Goal: Information Seeking & Learning: Learn about a topic

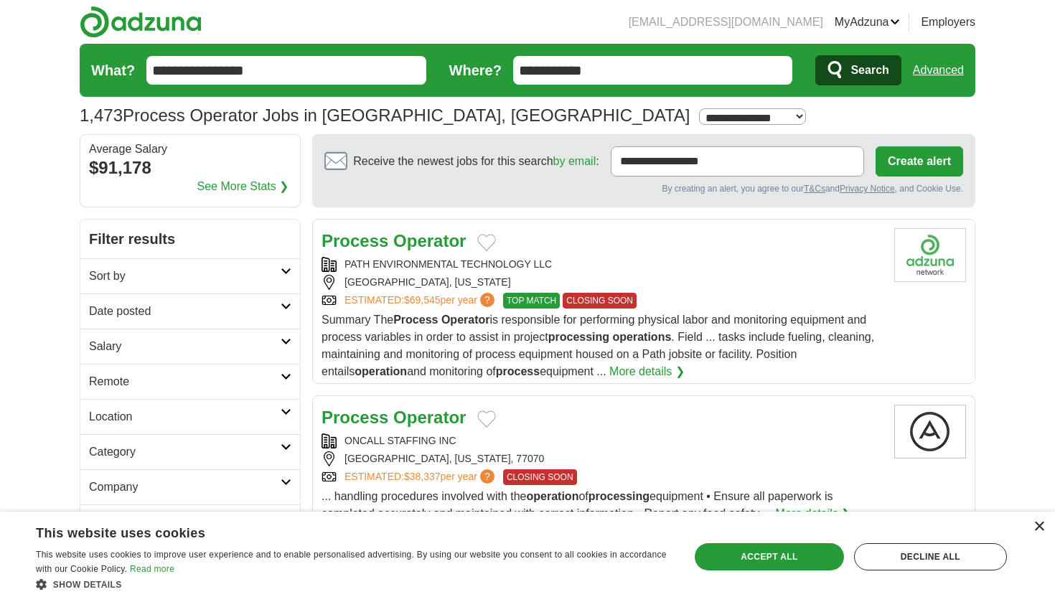
click at [1043, 526] on div "×" at bounding box center [1039, 527] width 11 height 11
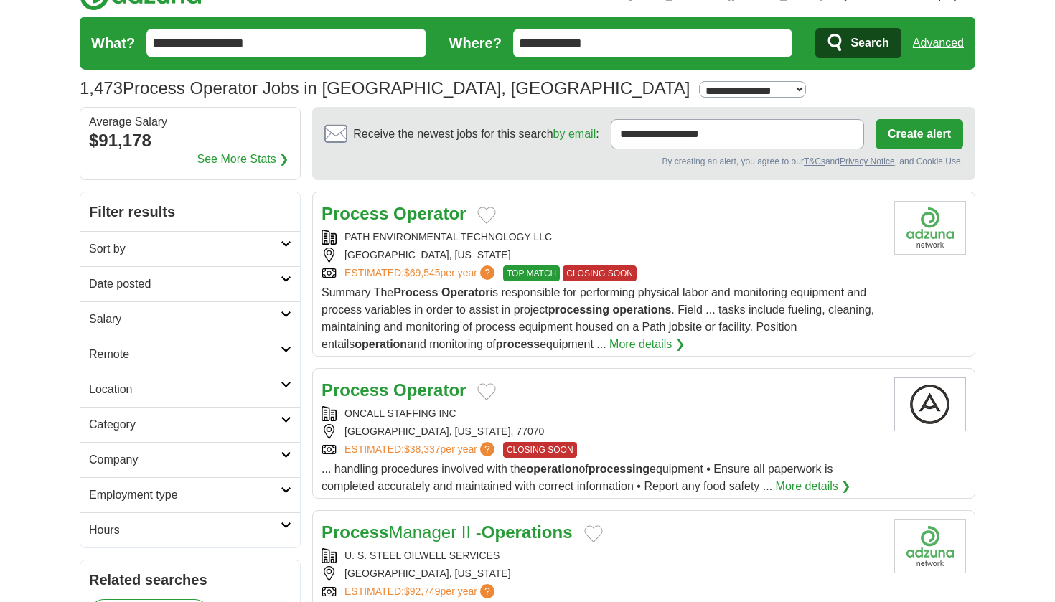
scroll to position [27, 0]
click at [444, 213] on strong "Operator" at bounding box center [429, 213] width 73 height 19
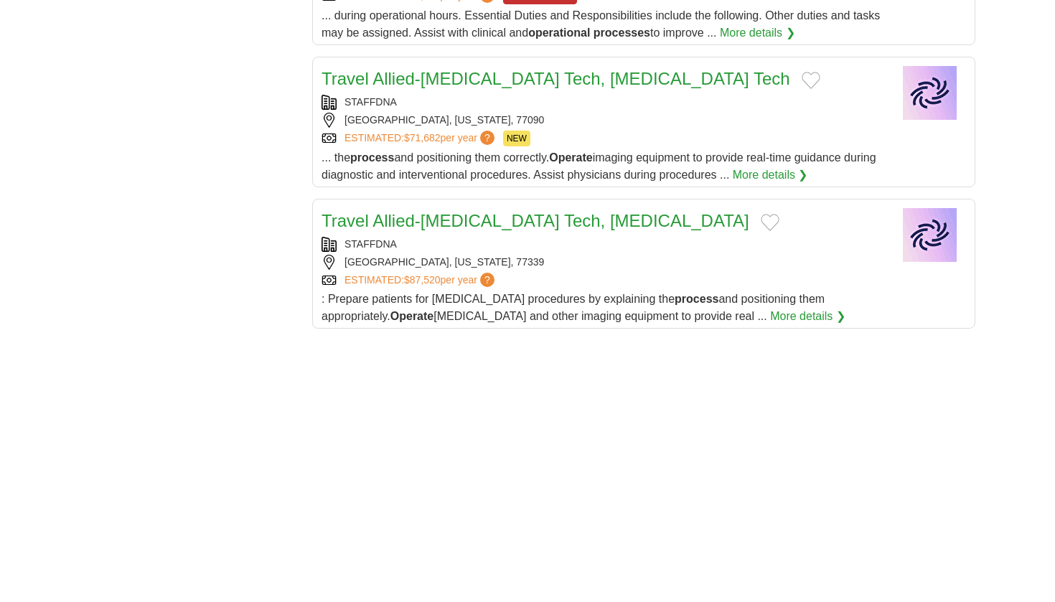
scroll to position [1542, 0]
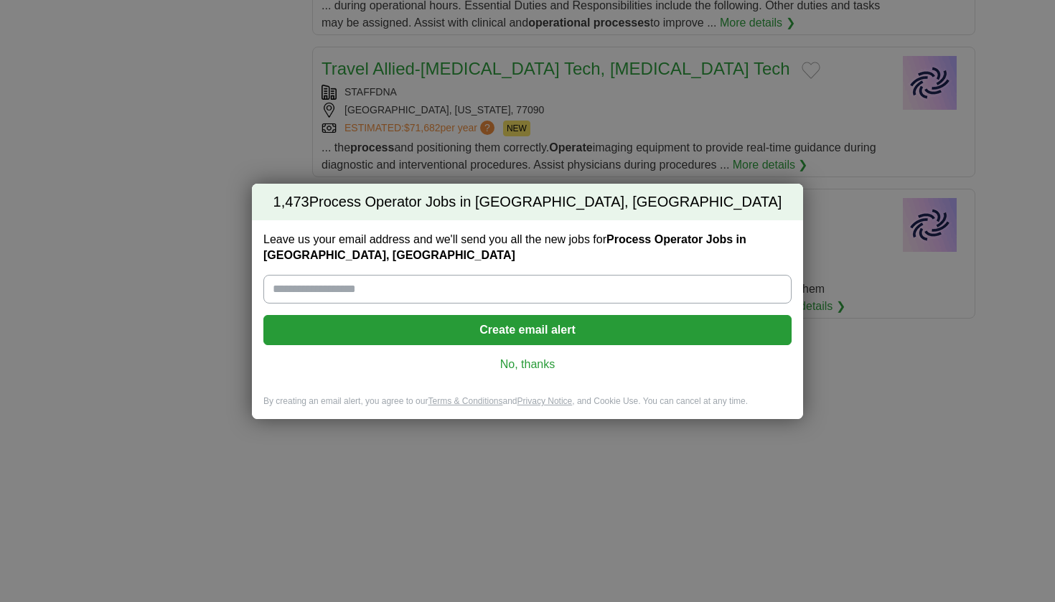
click at [524, 365] on link "No, thanks" at bounding box center [527, 365] width 505 height 16
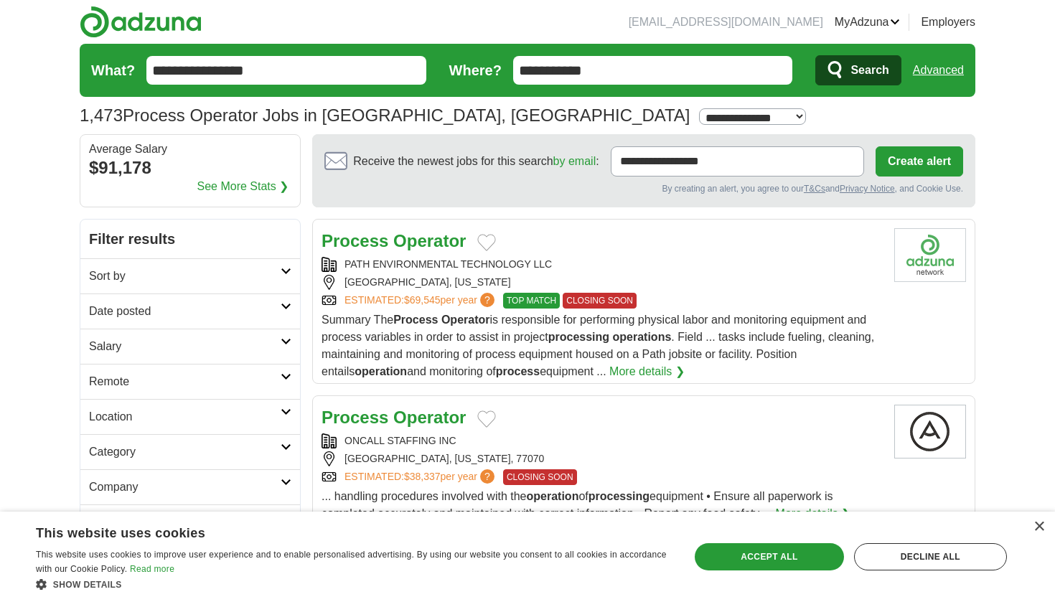
click at [503, 109] on div "**********" at bounding box center [528, 116] width 896 height 26
select select "**"
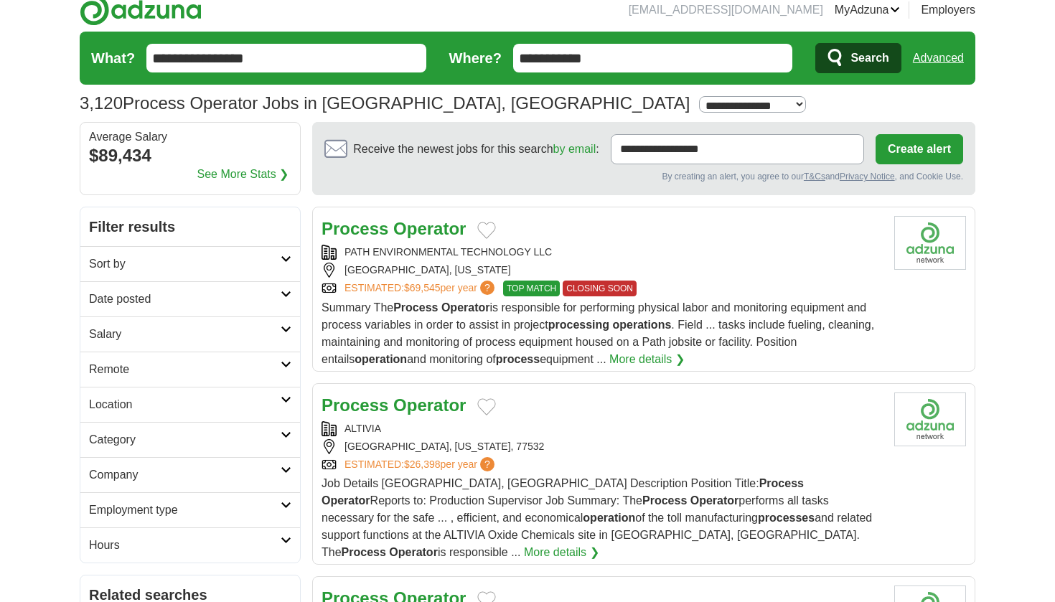
scroll to position [4, 0]
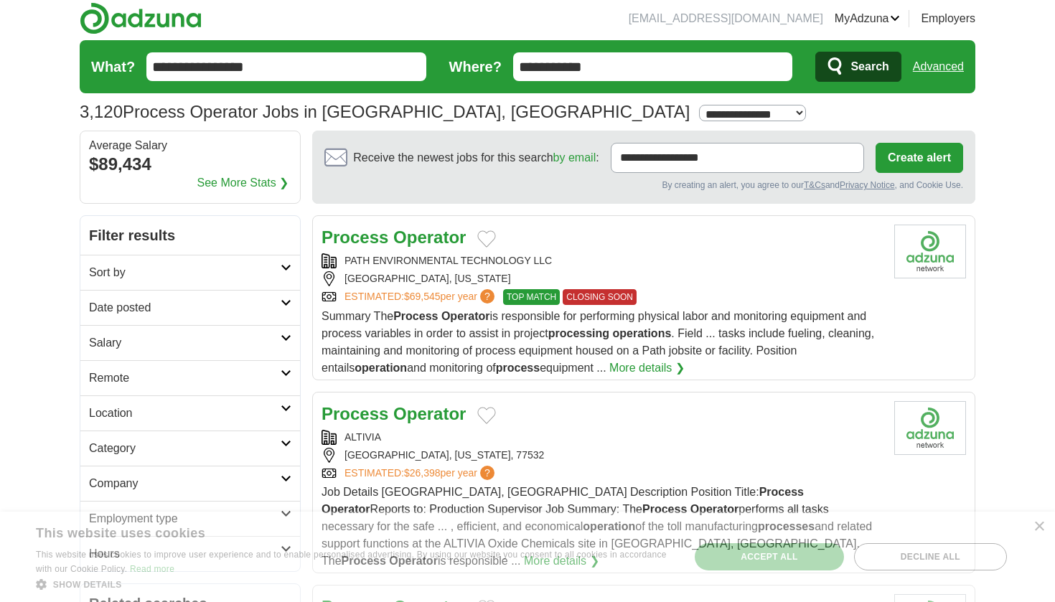
select select "**"
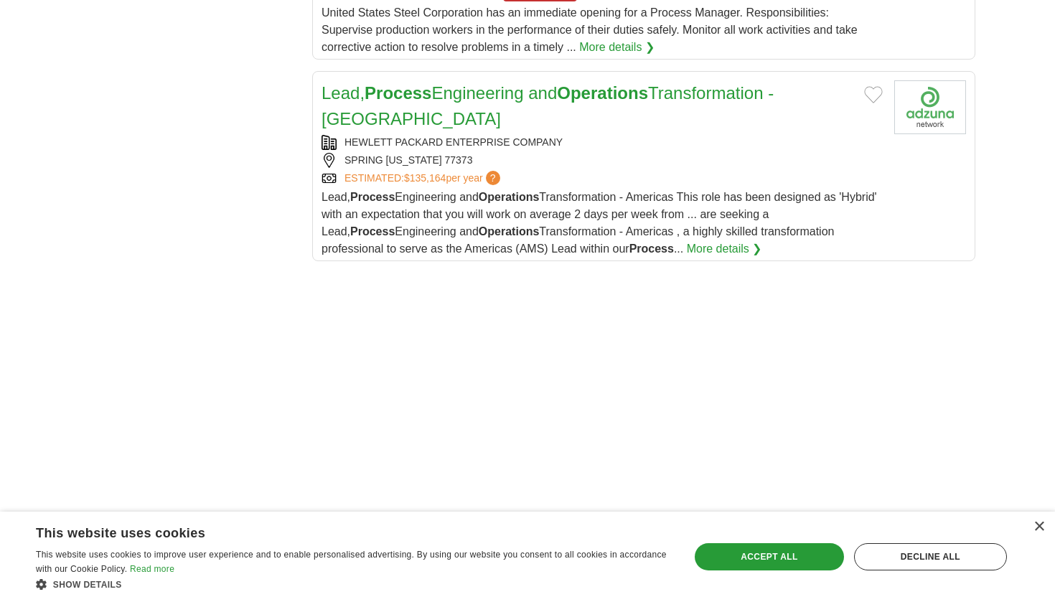
scroll to position [1741, 0]
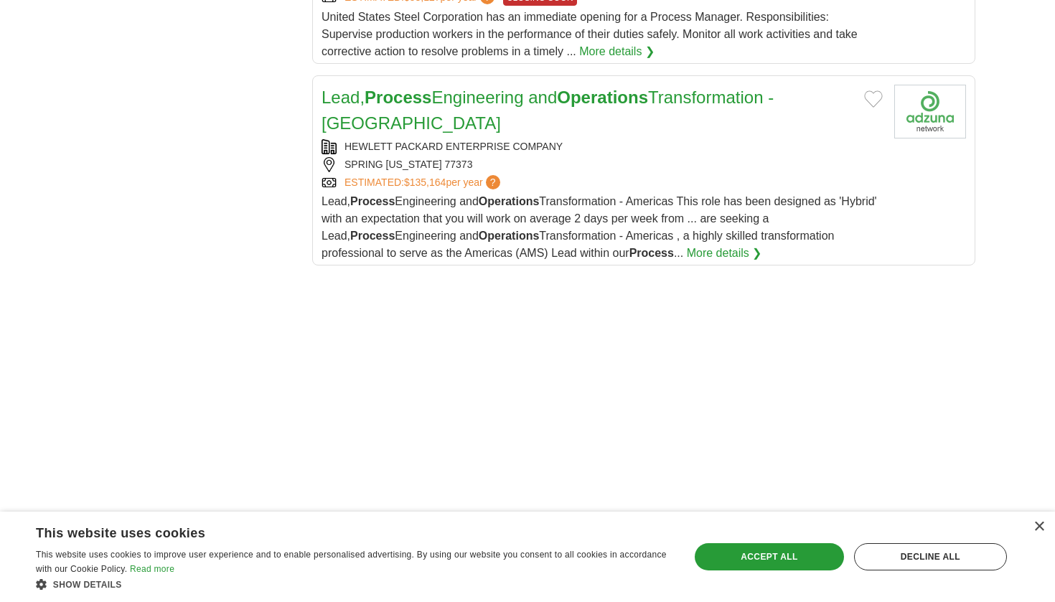
click at [536, 88] on link "Lead, Process Engineering and Operations Transformation - Americas" at bounding box center [548, 110] width 452 height 45
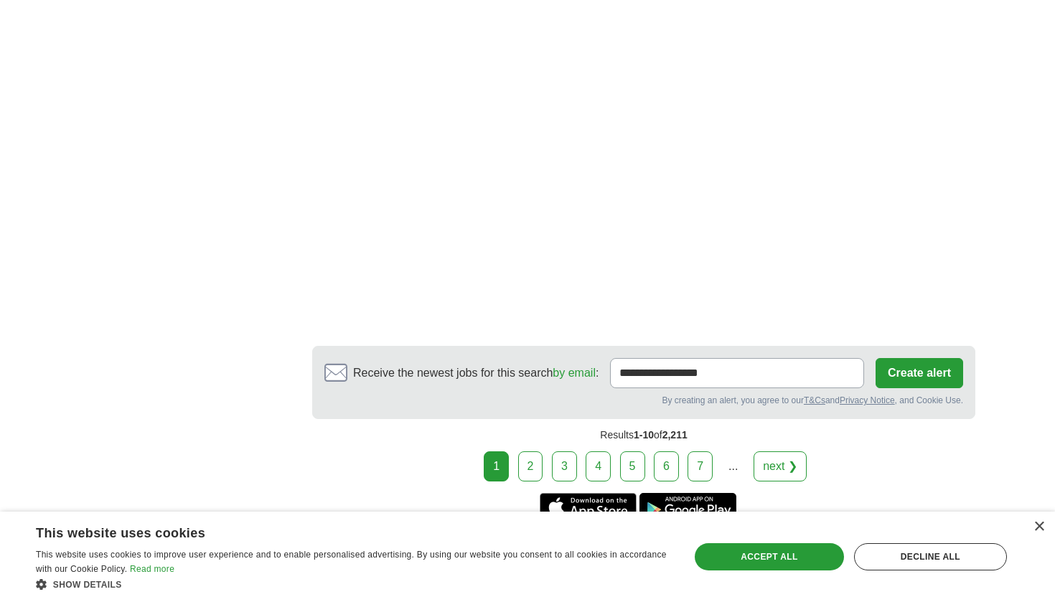
scroll to position [2461, 0]
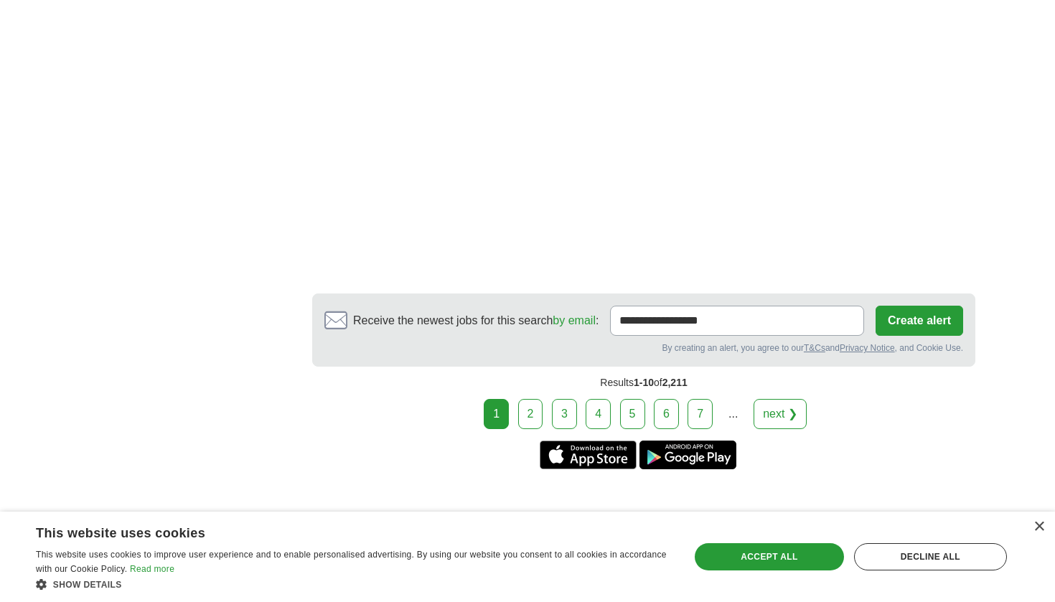
click at [527, 402] on link "2" at bounding box center [530, 414] width 25 height 30
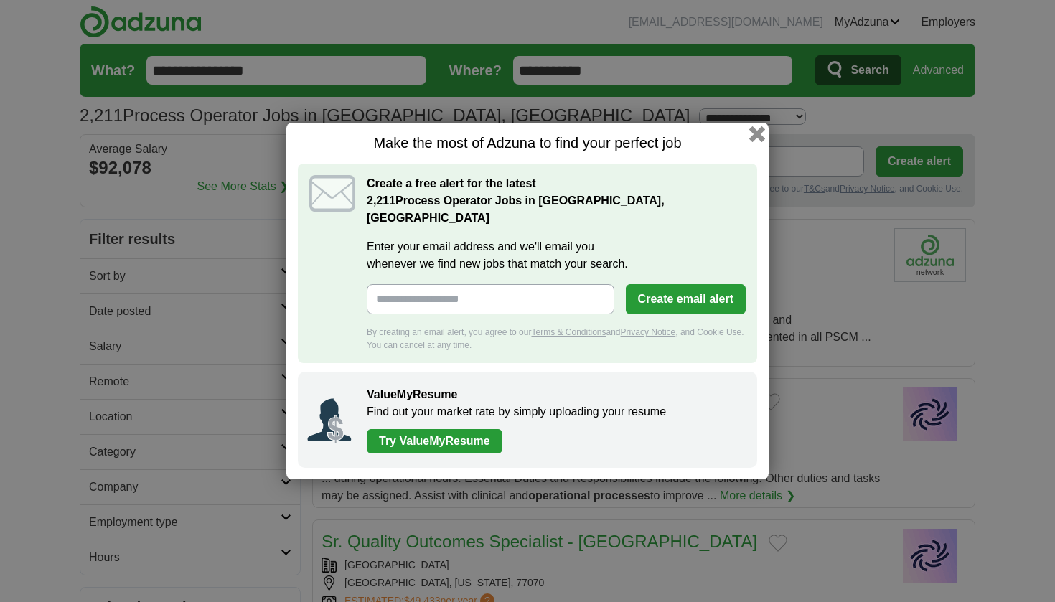
click at [758, 141] on button "button" at bounding box center [758, 134] width 16 height 16
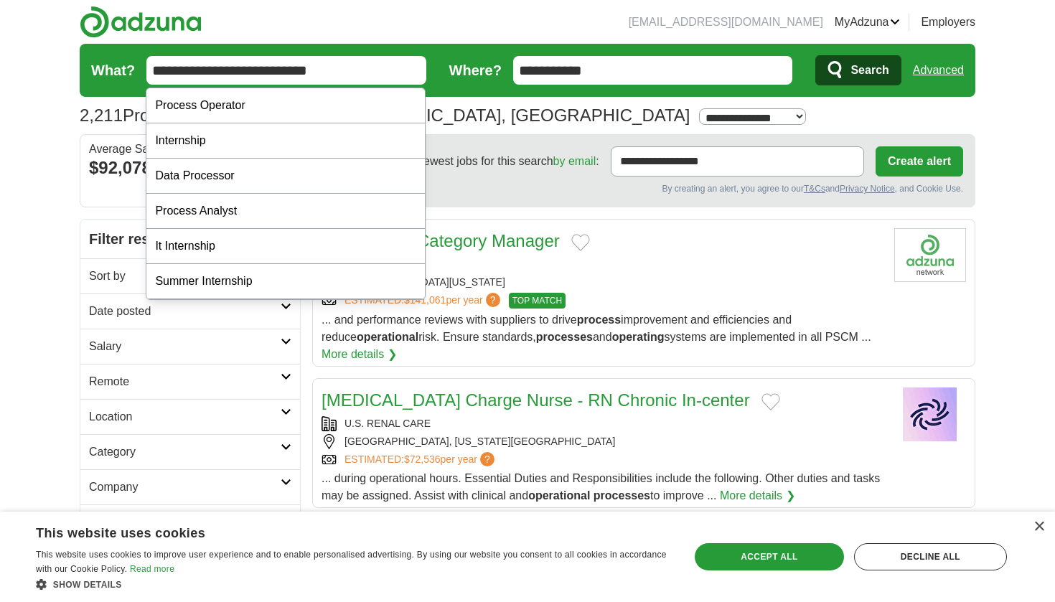
type input "**********"
click at [858, 70] on button "Search" at bounding box center [858, 70] width 85 height 30
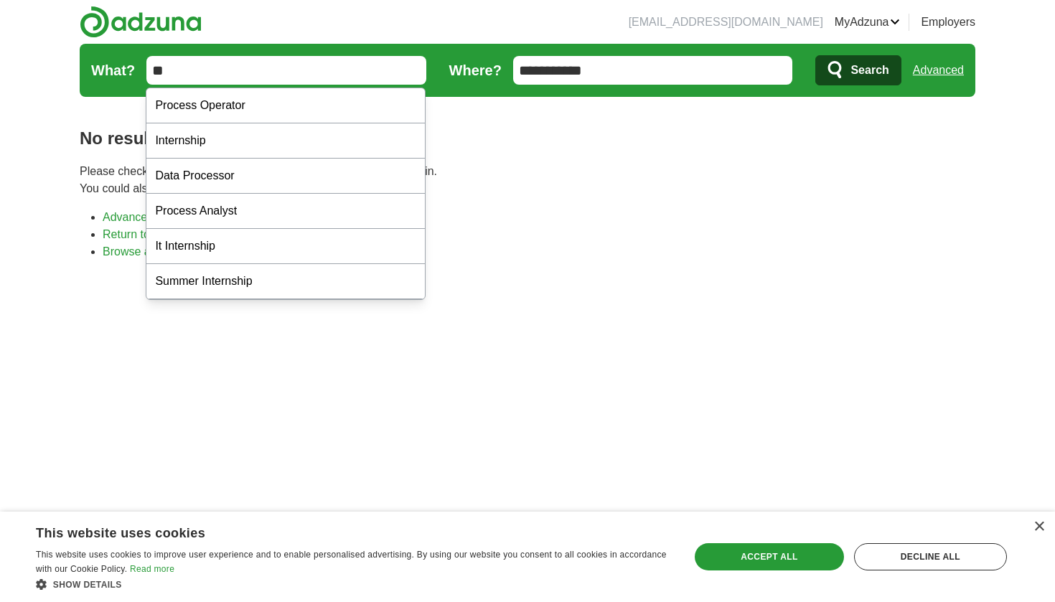
type input "*"
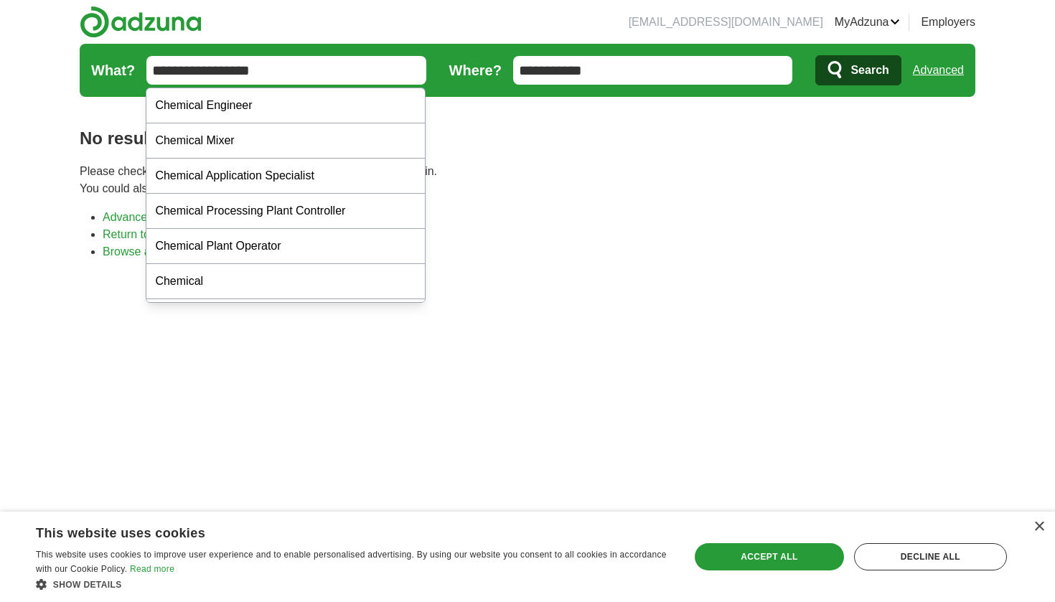
type input "**********"
click at [858, 70] on button "Search" at bounding box center [858, 70] width 85 height 30
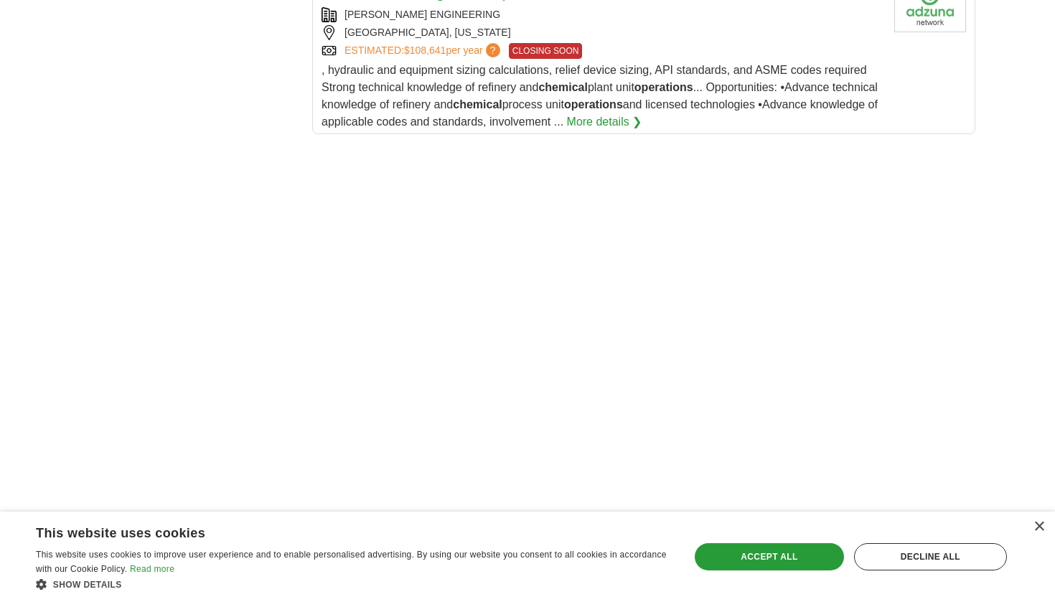
scroll to position [1932, 0]
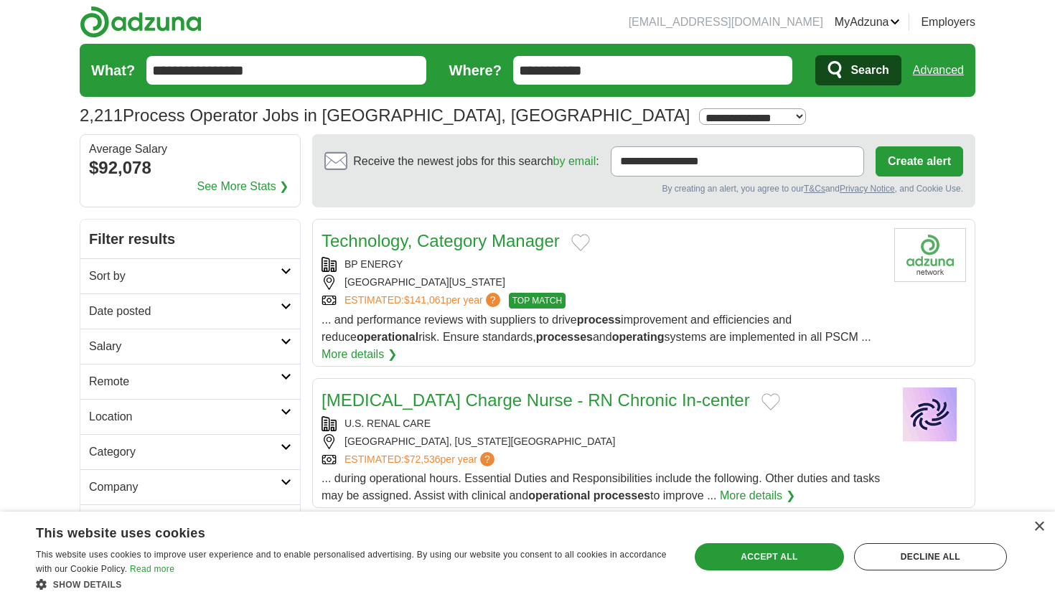
click at [931, 75] on link "Advanced" at bounding box center [938, 70] width 51 height 29
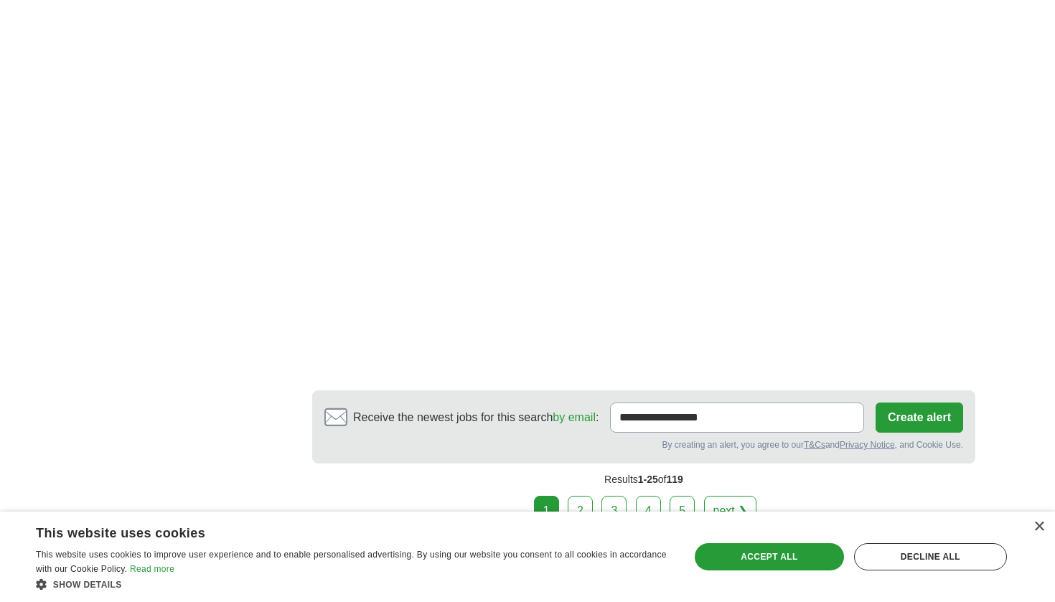
scroll to position [5444, 0]
click at [580, 497] on link "2" at bounding box center [580, 512] width 25 height 30
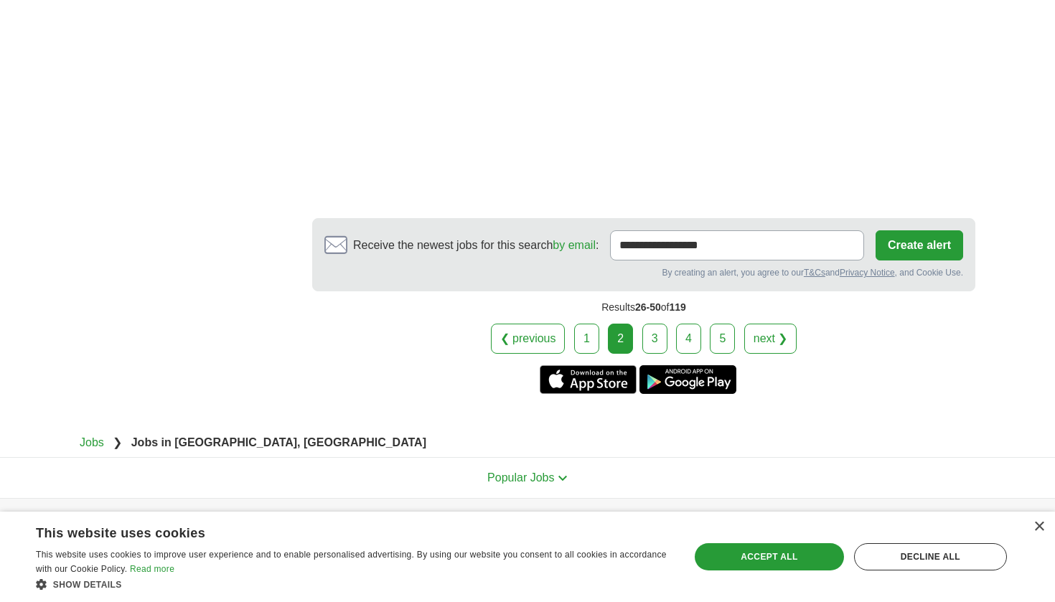
scroll to position [5394, 0]
click at [1029, 531] on div "×" at bounding box center [1036, 528] width 18 height 11
click at [1033, 531] on div "×" at bounding box center [1036, 528] width 18 height 11
click at [1039, 531] on div "×" at bounding box center [1039, 527] width 11 height 11
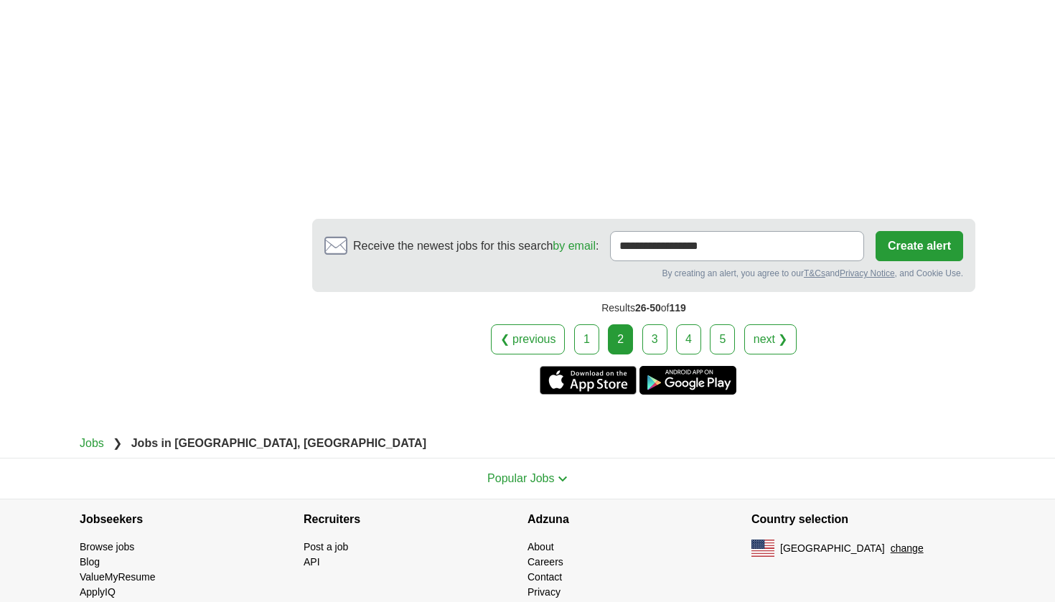
click at [128, 541] on link "Browse jobs" at bounding box center [107, 546] width 55 height 11
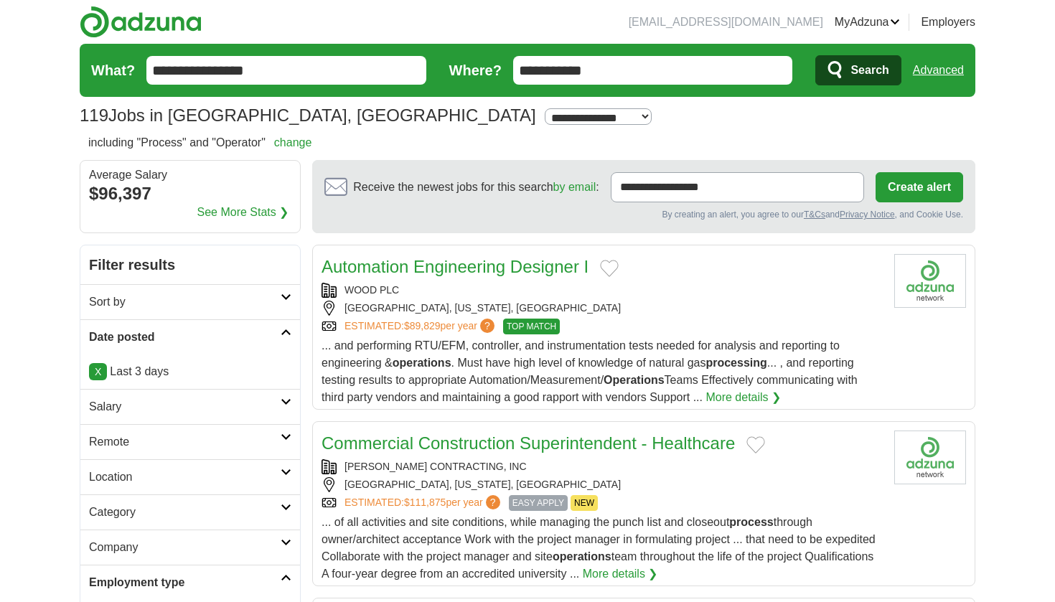
scroll to position [0, 0]
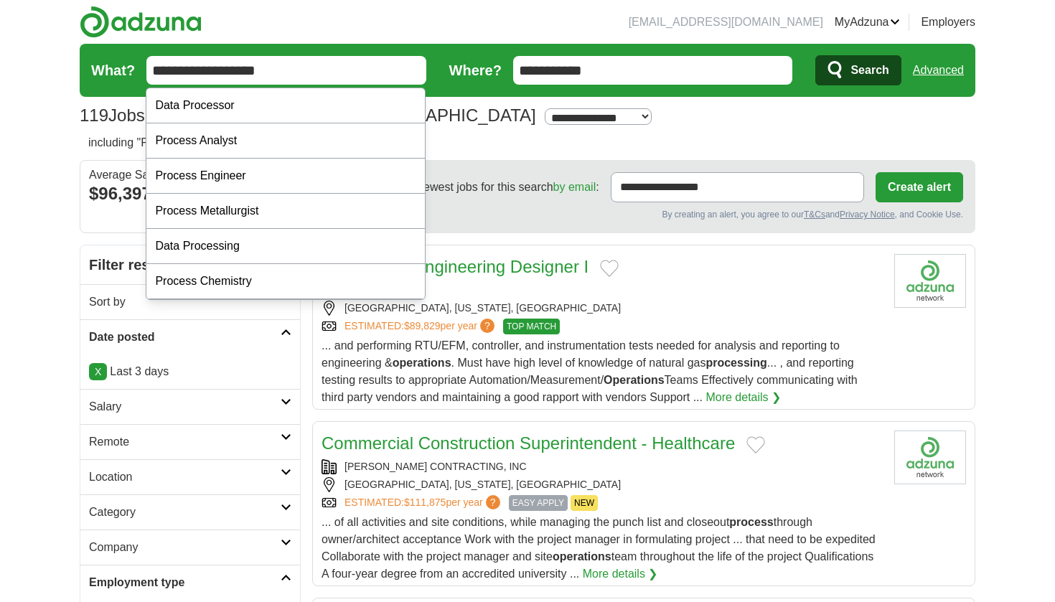
type input "**********"
click at [858, 70] on button "Search" at bounding box center [858, 70] width 85 height 30
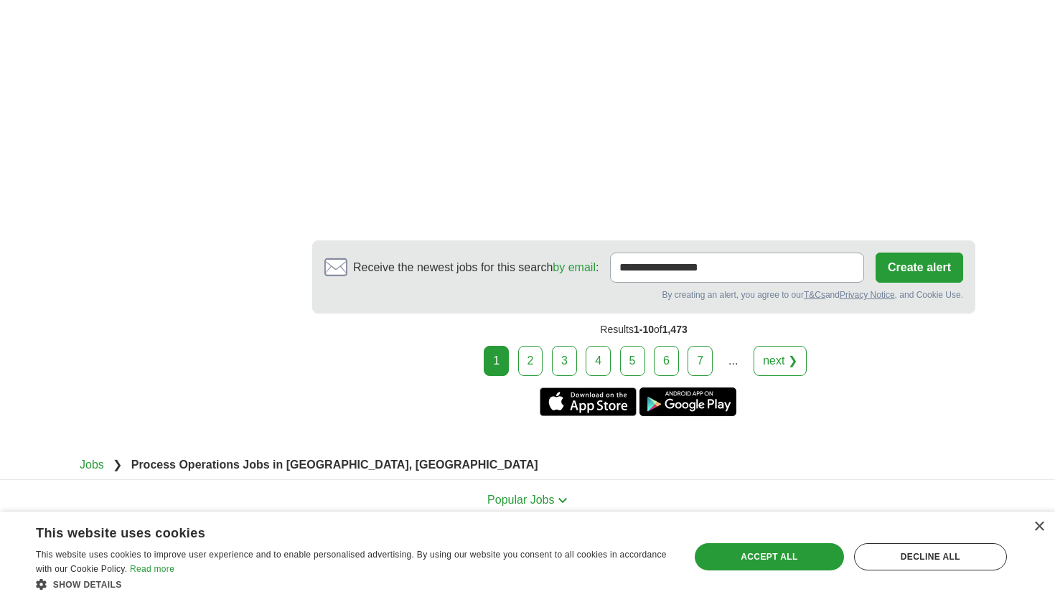
scroll to position [1952, 0]
click at [526, 376] on link "2" at bounding box center [530, 360] width 25 height 30
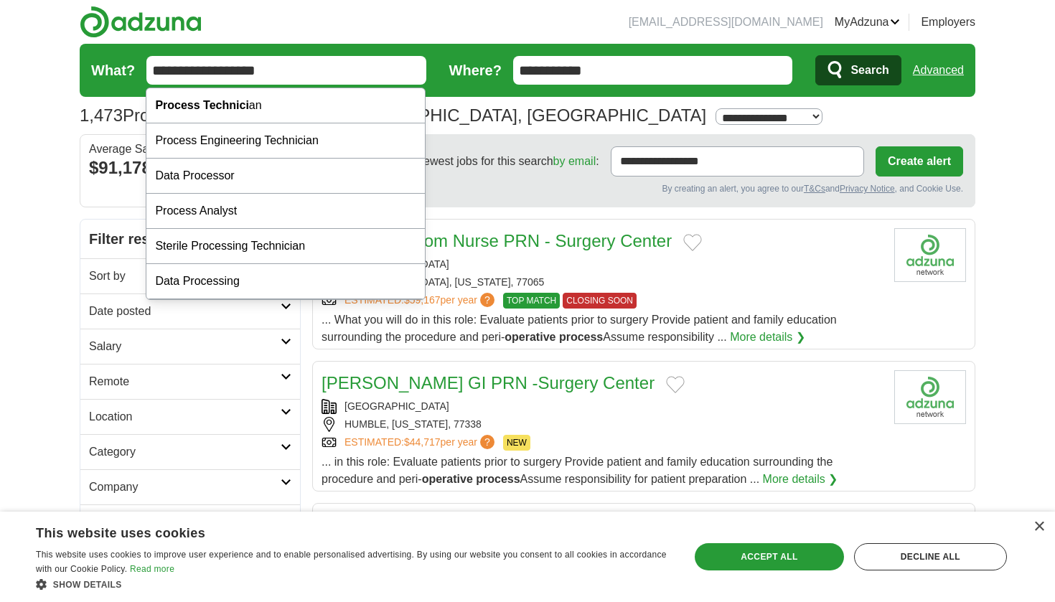
type input "**********"
click at [858, 70] on button "Search" at bounding box center [858, 70] width 85 height 30
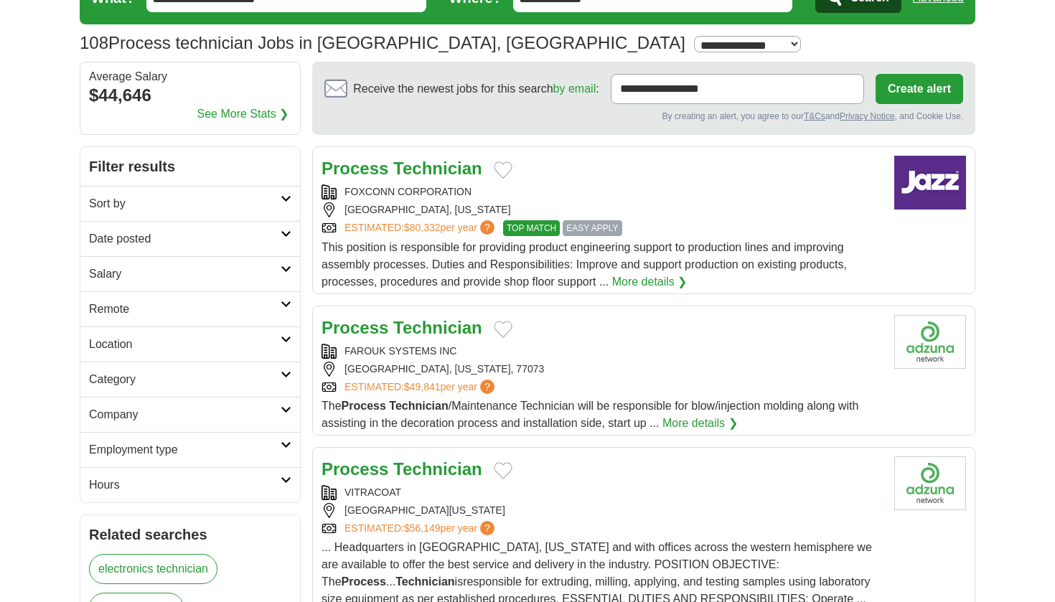
scroll to position [73, 0]
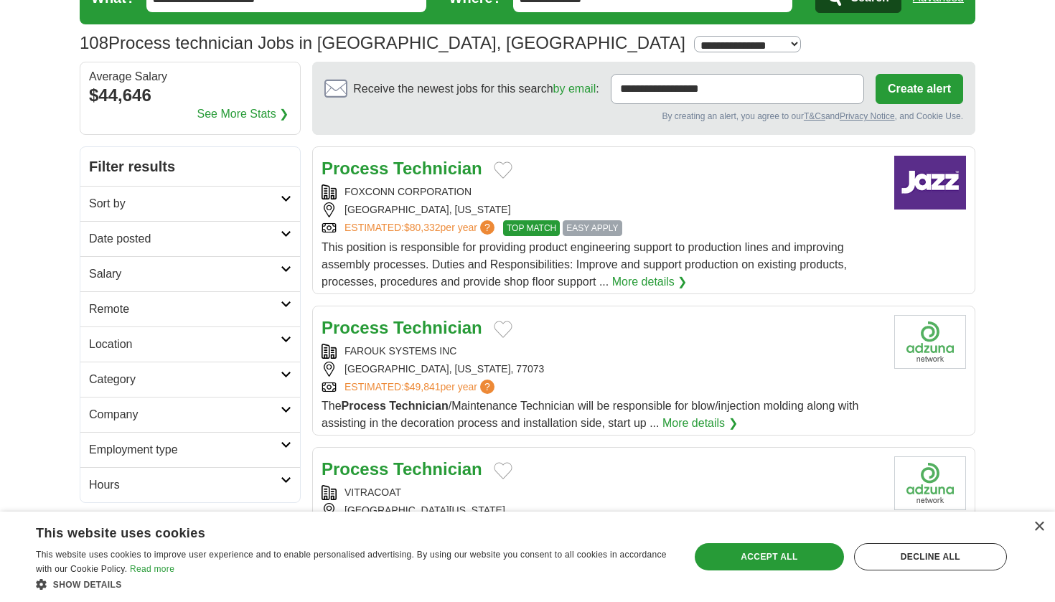
click at [449, 163] on strong "Technician" at bounding box center [437, 168] width 89 height 19
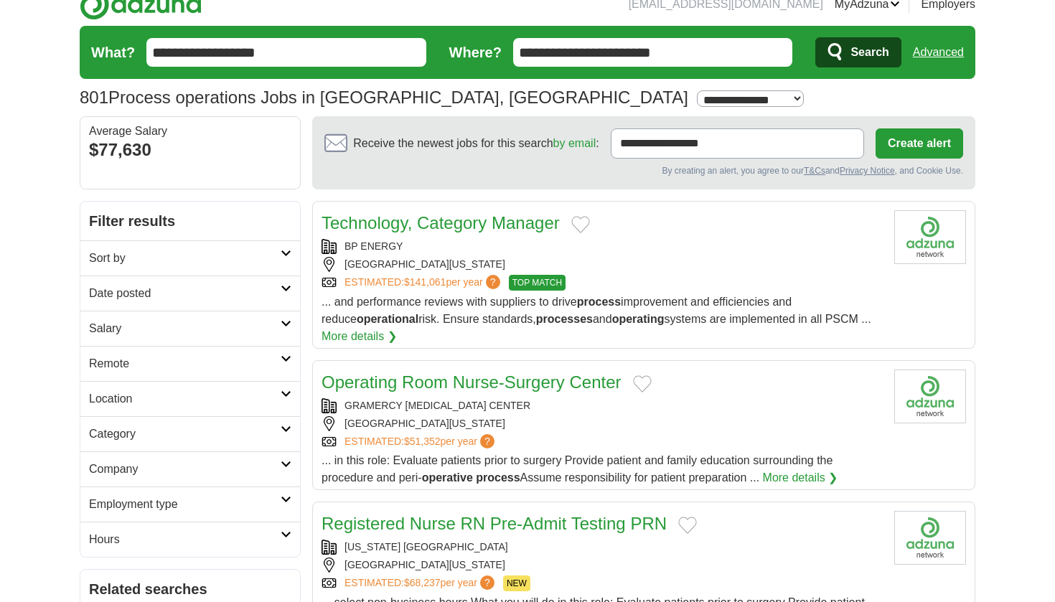
scroll to position [21, 0]
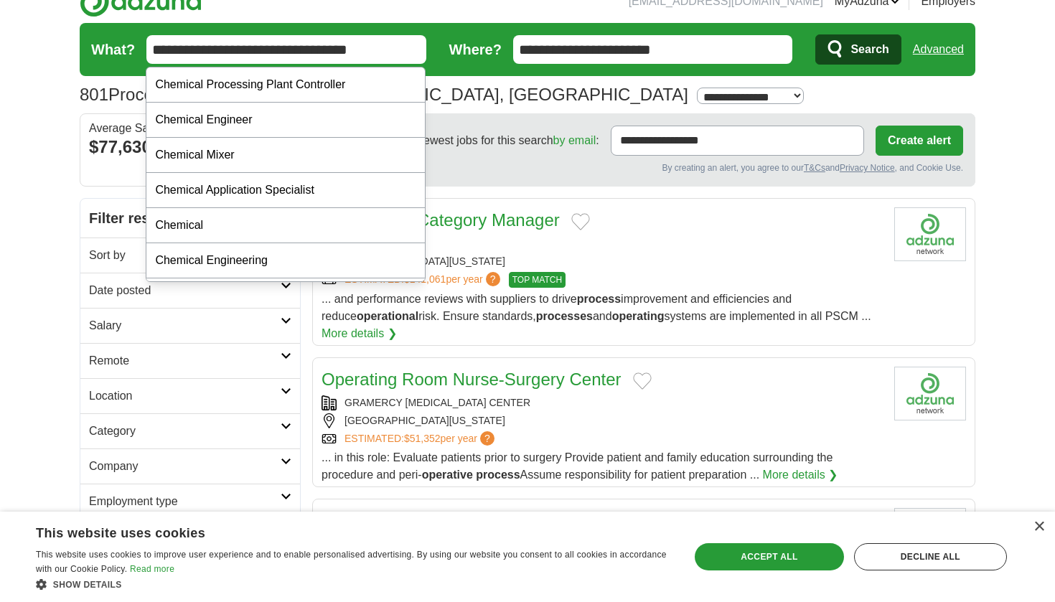
type input "**********"
click at [858, 50] on button "Search" at bounding box center [858, 49] width 85 height 30
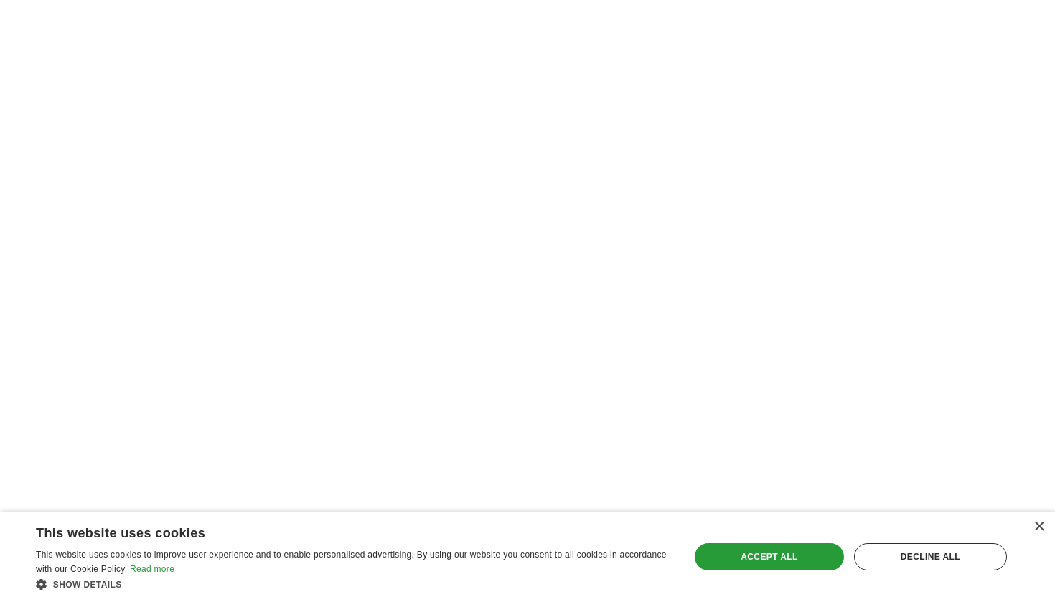
scroll to position [327, 0]
